Goal: Task Accomplishment & Management: Manage account settings

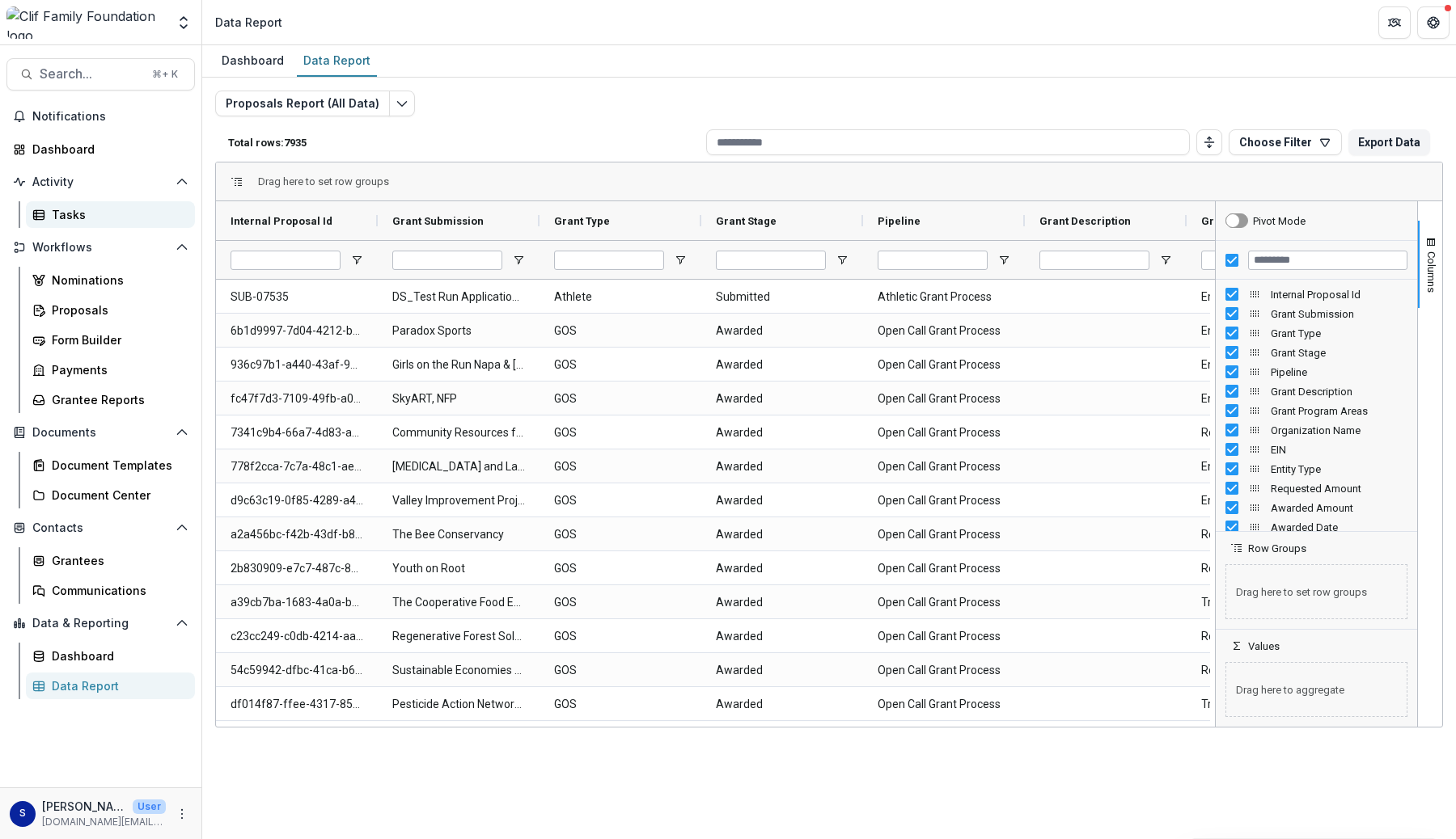
click at [71, 225] on link "Tasks" at bounding box center [110, 215] width 169 height 26
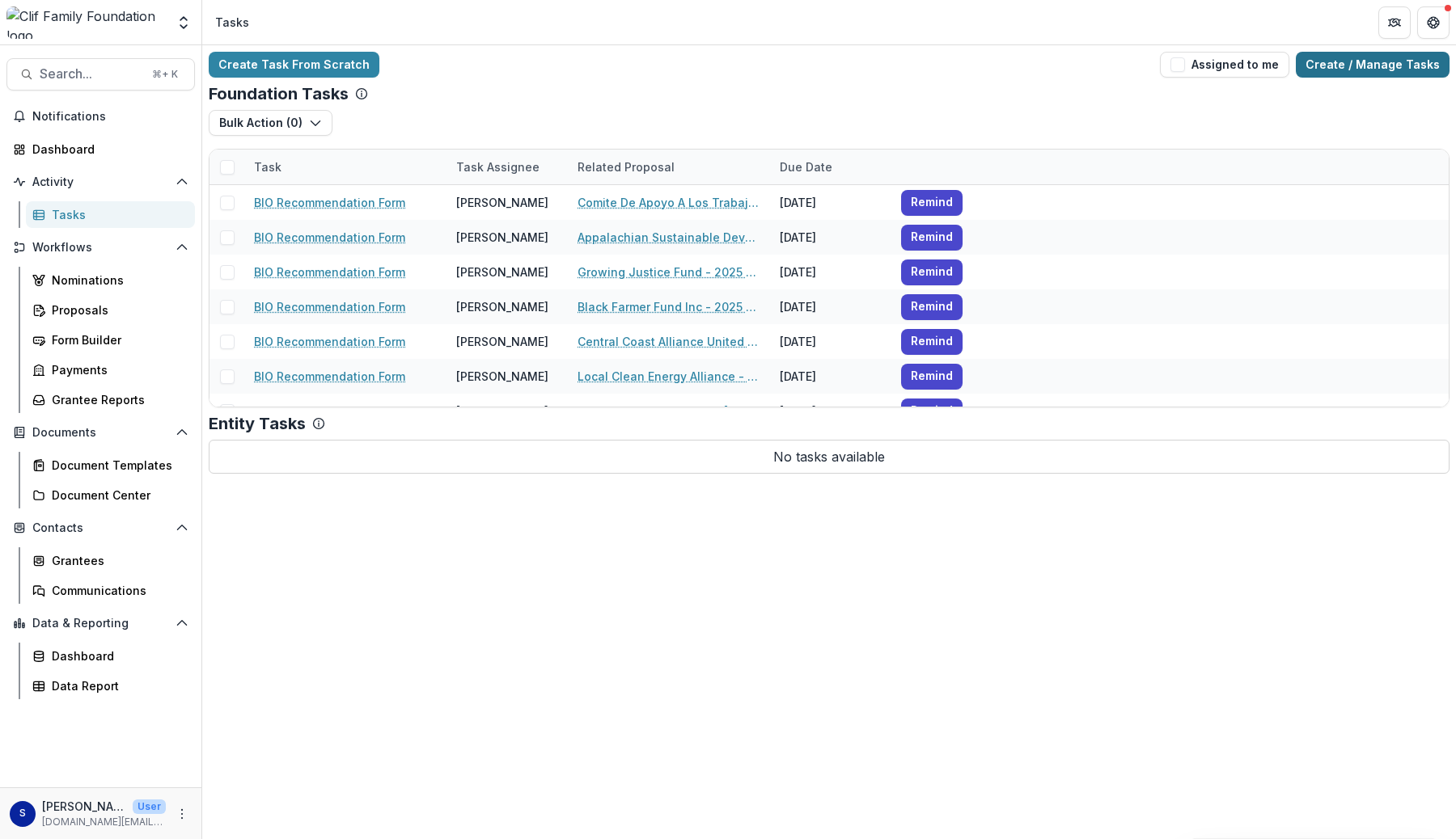
click at [1353, 75] on link "Create / Manage Tasks" at bounding box center [1372, 64] width 154 height 26
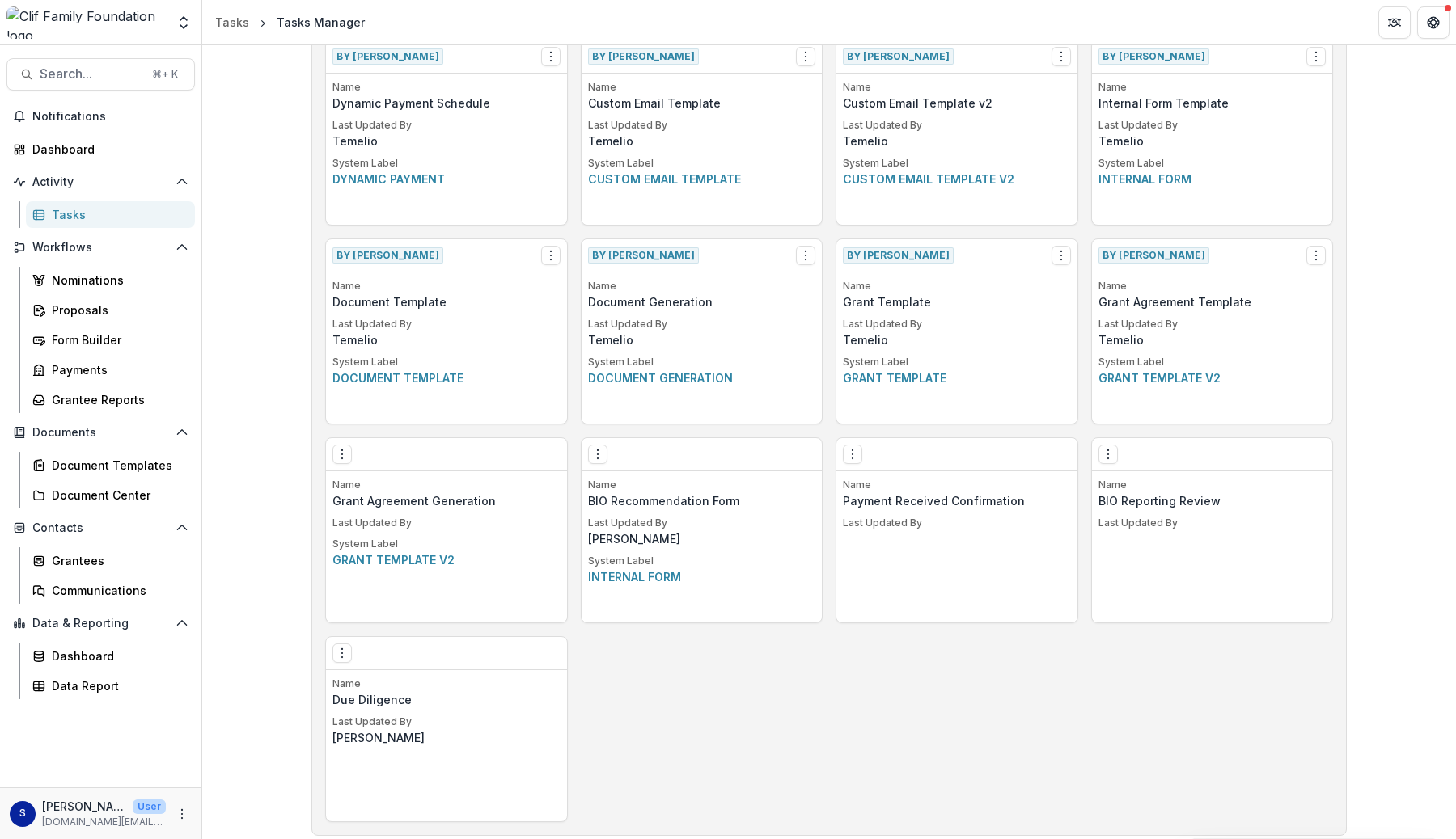
scroll to position [706, 0]
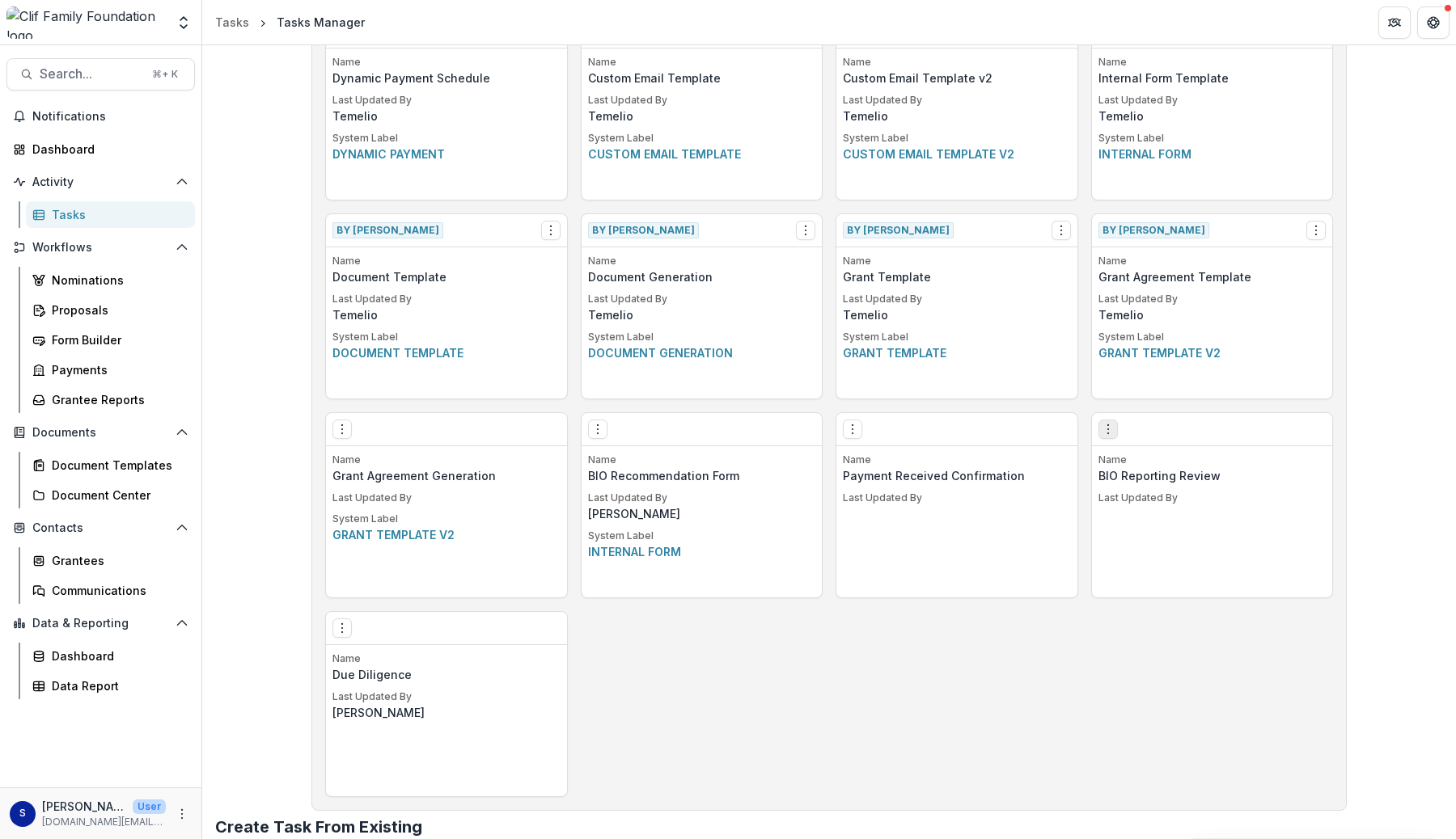
click at [1108, 434] on icon "Options" at bounding box center [1108, 430] width 13 height 13
click at [1132, 464] on link "Edit" at bounding box center [1199, 463] width 198 height 26
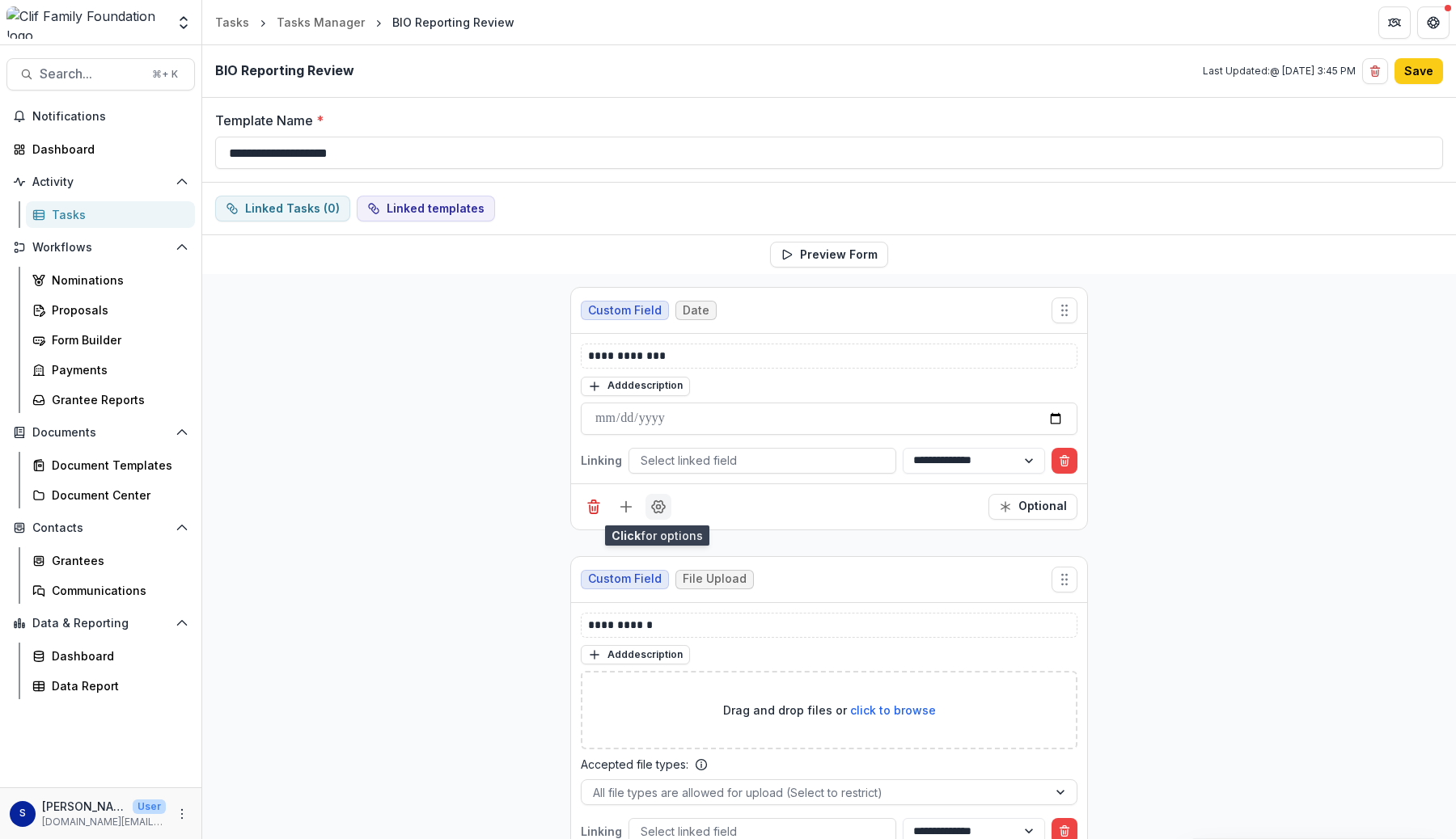
click at [657, 511] on icon "Field Settings" at bounding box center [659, 506] width 13 height 12
